Goal: Task Accomplishment & Management: Complete application form

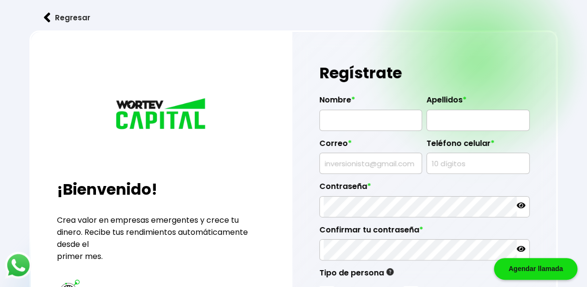
click at [48, 15] on img at bounding box center [47, 18] width 7 height 10
